Goal: Information Seeking & Learning: Check status

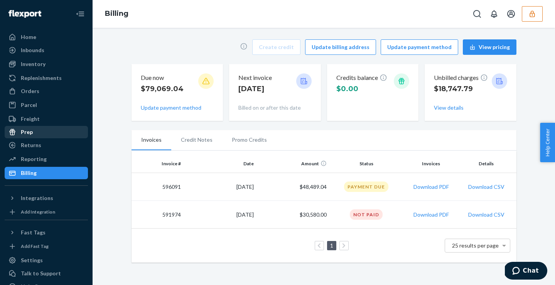
scroll to position [30, 0]
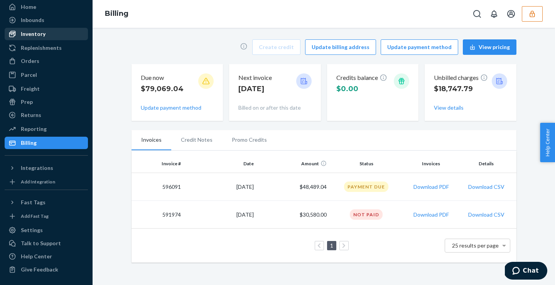
click at [52, 38] on div "Inventory" at bounding box center [46, 34] width 82 height 11
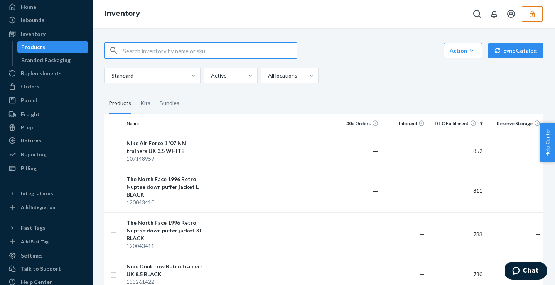
click at [143, 50] on input "text" at bounding box center [209, 50] width 173 height 15
click at [145, 108] on div "Kits" at bounding box center [145, 104] width 10 height 22
click at [136, 93] on input "Kits" at bounding box center [136, 93] width 0 height 0
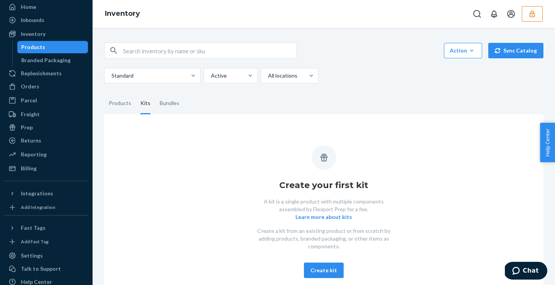
click at [530, 12] on icon "button" at bounding box center [532, 14] width 8 height 8
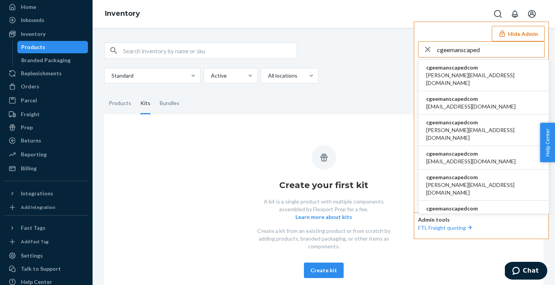
type input "cgeemanscaped"
click at [487, 70] on li "cgeemanscapedcom alex@manscaped.com" at bounding box center [483, 75] width 130 height 31
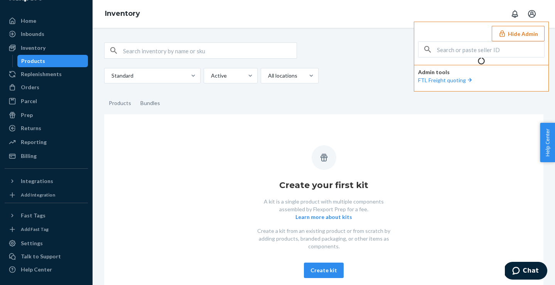
scroll to position [30, 0]
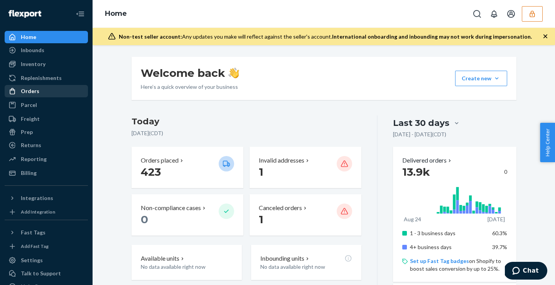
click at [57, 94] on div "Orders" at bounding box center [46, 91] width 82 height 11
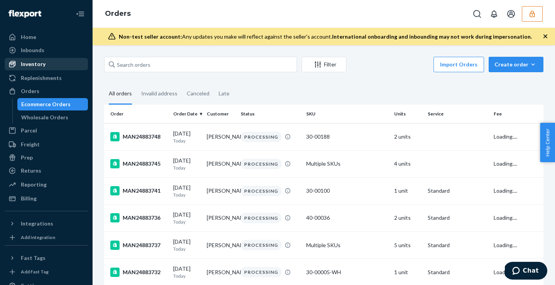
click at [66, 66] on div "Inventory" at bounding box center [46, 64] width 82 height 11
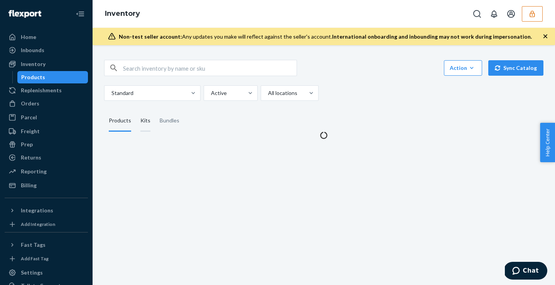
click at [144, 124] on div "Kits" at bounding box center [145, 121] width 10 height 22
click at [136, 110] on input "Kits" at bounding box center [136, 110] width 0 height 0
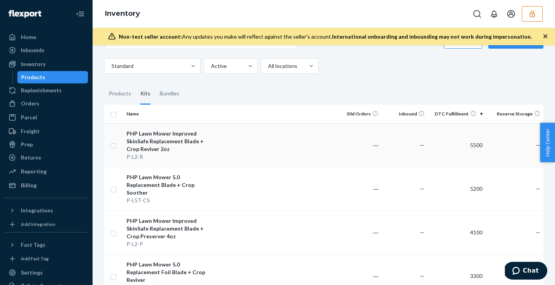
scroll to position [30, 0]
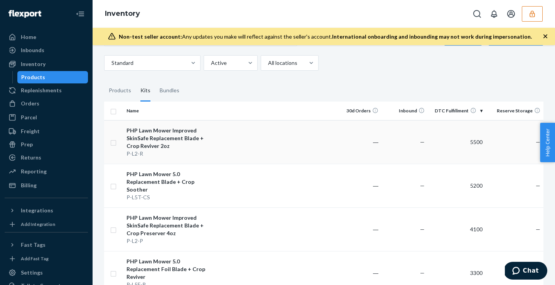
click at [299, 137] on td at bounding box center [272, 142] width 125 height 44
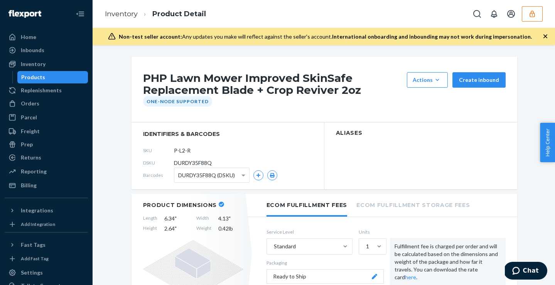
click at [74, 74] on div "Products" at bounding box center [52, 77] width 69 height 11
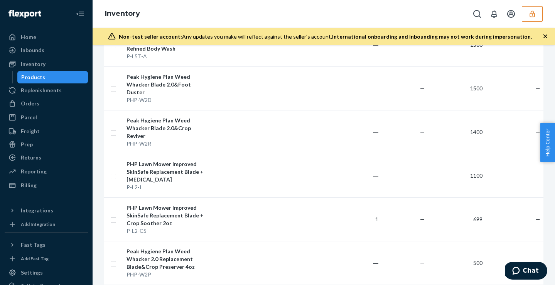
scroll to position [492, 0]
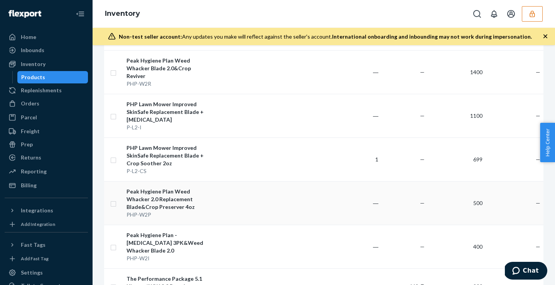
click at [280, 184] on td at bounding box center [272, 203] width 125 height 44
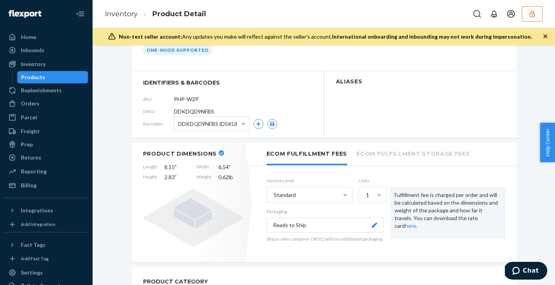
scroll to position [54, 0]
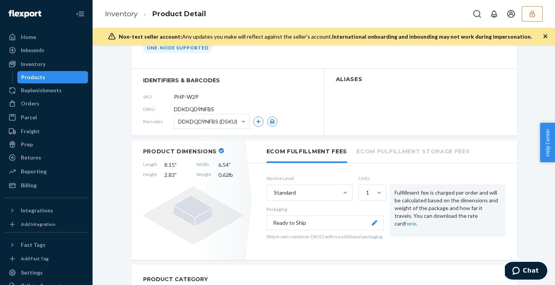
click at [39, 74] on div "Products" at bounding box center [33, 77] width 24 height 8
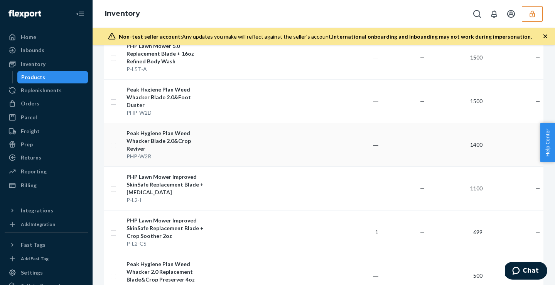
scroll to position [425, 0]
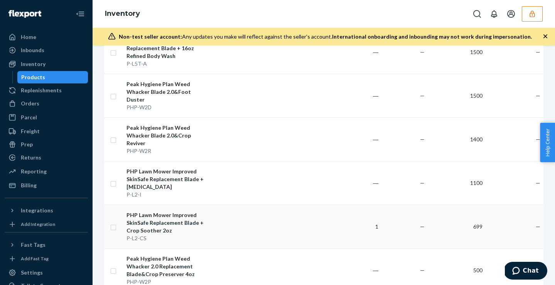
click at [238, 207] on td at bounding box center [272, 226] width 125 height 44
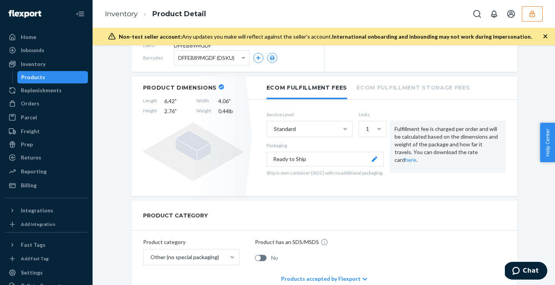
scroll to position [118, 0]
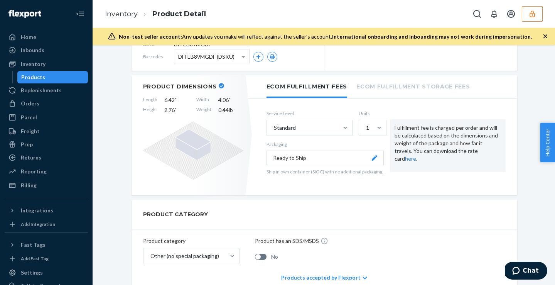
click at [349, 155] on button "Ready to Ship" at bounding box center [324, 157] width 117 height 15
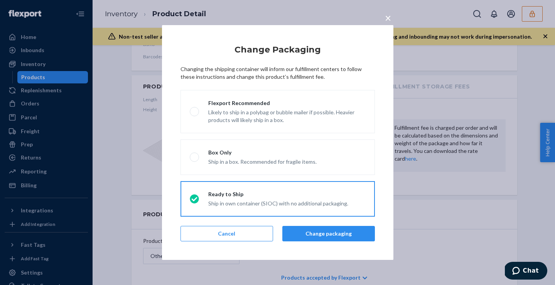
click at [387, 18] on span "×" at bounding box center [388, 17] width 6 height 13
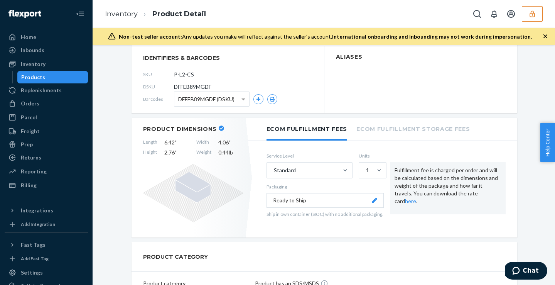
scroll to position [0, 0]
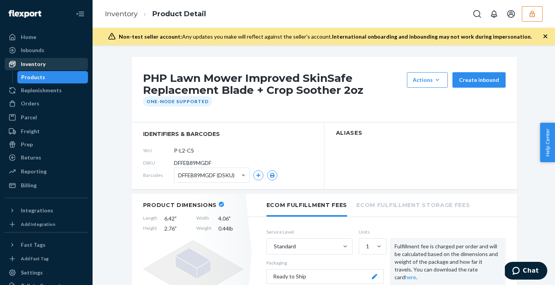
click at [49, 61] on div "Inventory" at bounding box center [46, 64] width 82 height 11
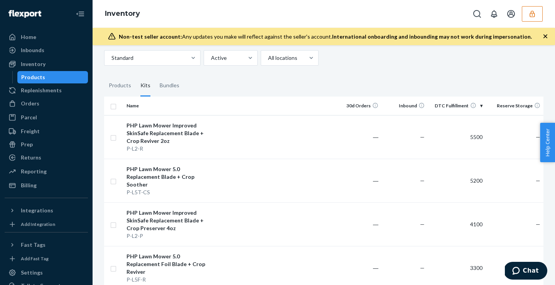
scroll to position [34, 0]
click at [311, 140] on td at bounding box center [272, 138] width 125 height 44
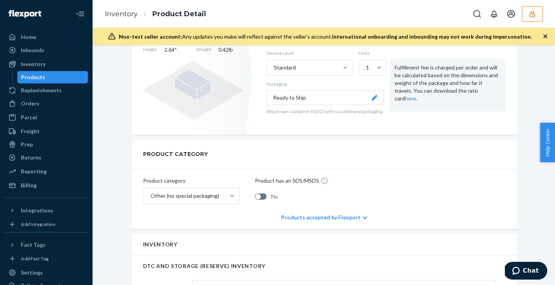
scroll to position [136, 0]
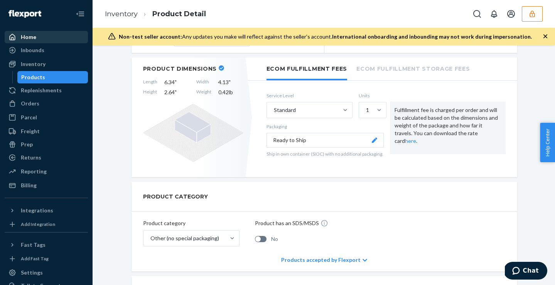
click at [56, 37] on div "Home" at bounding box center [46, 37] width 82 height 11
